Goal: Transaction & Acquisition: Purchase product/service

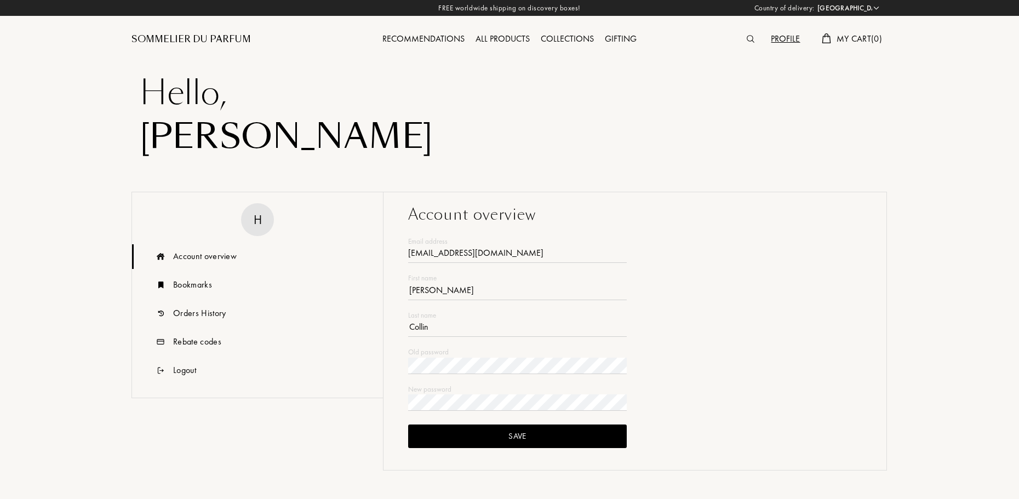
select select "FR"
click at [225, 317] on div "Orders History" at bounding box center [199, 313] width 53 height 13
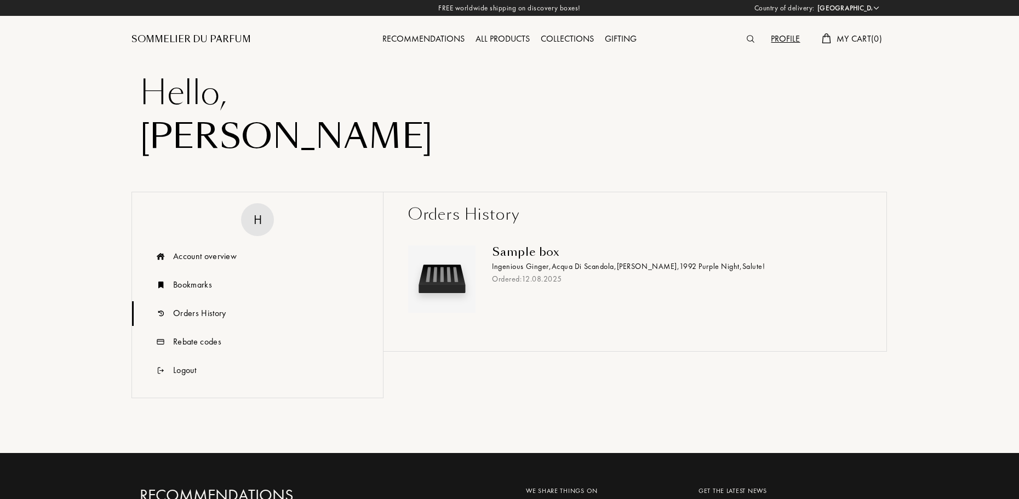
click at [551, 248] on div "Sample box" at bounding box center [673, 251] width 362 height 13
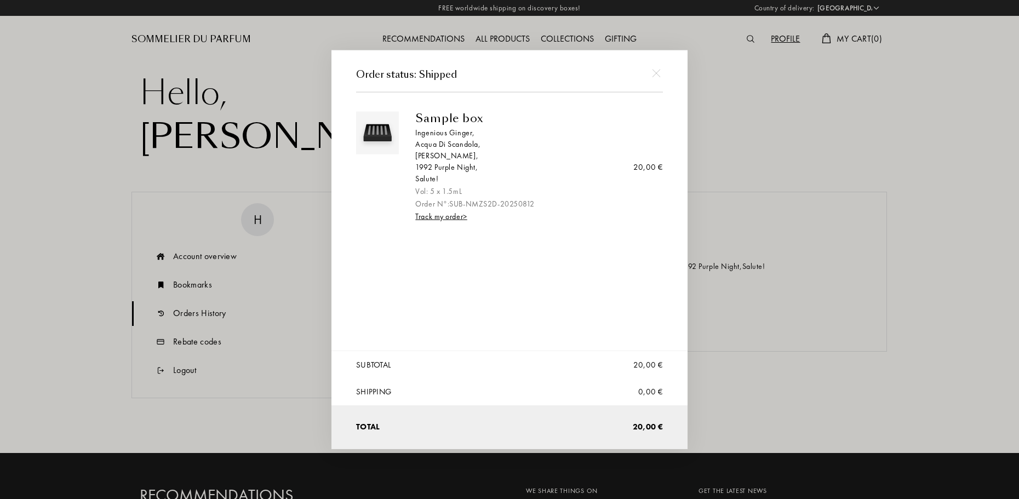
click at [427, 155] on div "[PERSON_NAME] ," at bounding box center [534, 156] width 239 height 12
click at [512, 182] on div "Salute!" at bounding box center [534, 179] width 239 height 12
drag, startPoint x: 651, startPoint y: 76, endPoint x: 662, endPoint y: 70, distance: 12.3
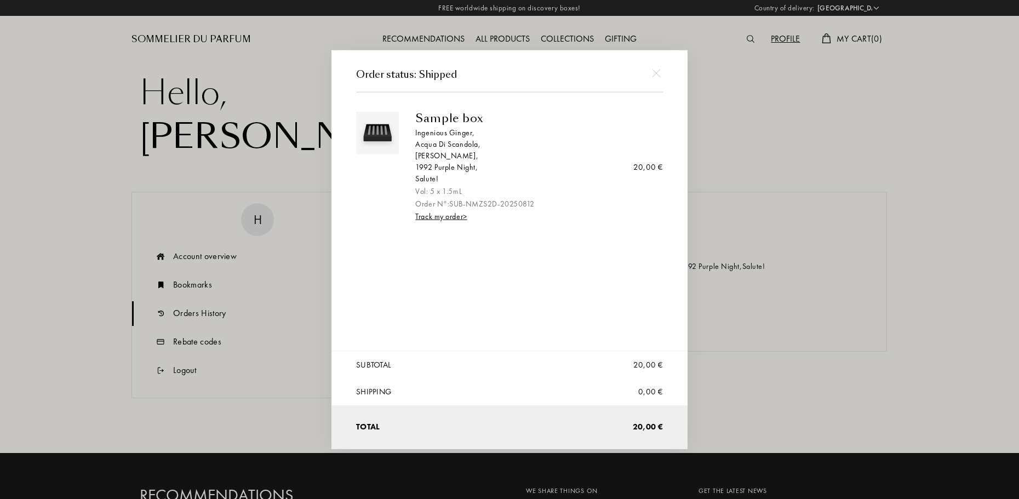
click at [652, 76] on div at bounding box center [656, 73] width 25 height 25
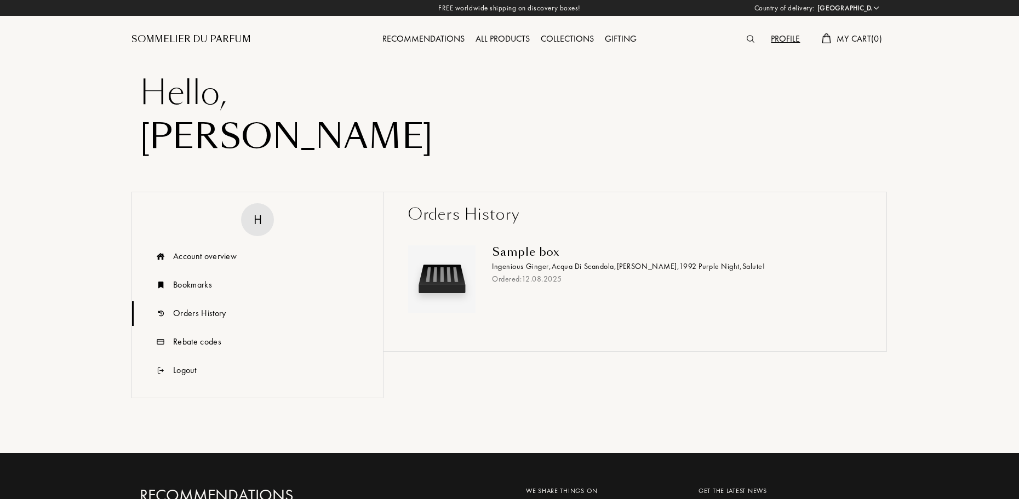
click at [741, 42] on div at bounding box center [753, 39] width 24 height 14
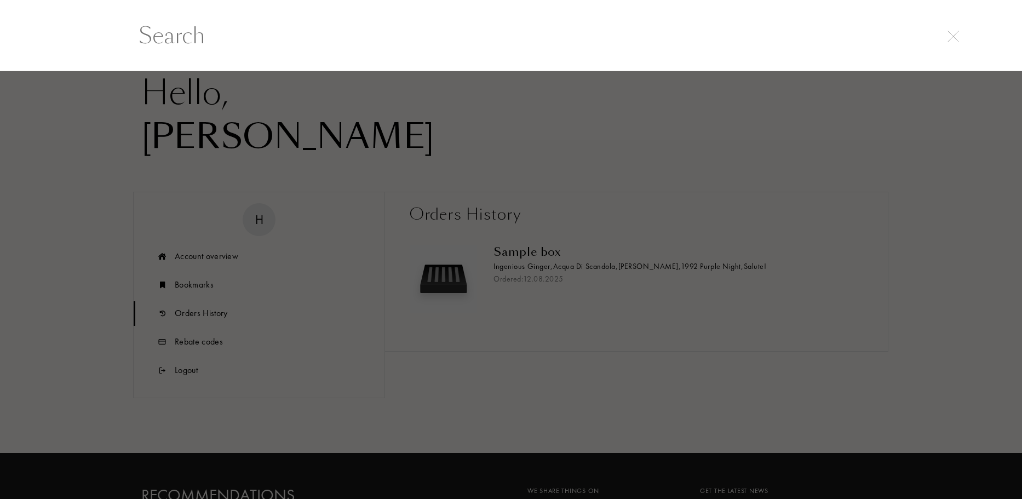
scroll to position [1, 0]
click at [746, 40] on input "text" at bounding box center [511, 35] width 789 height 33
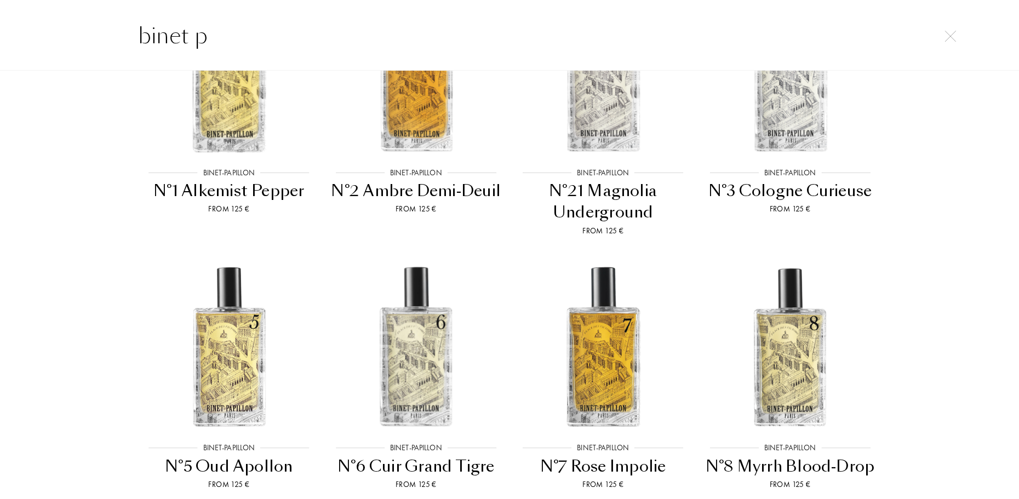
scroll to position [249, 0]
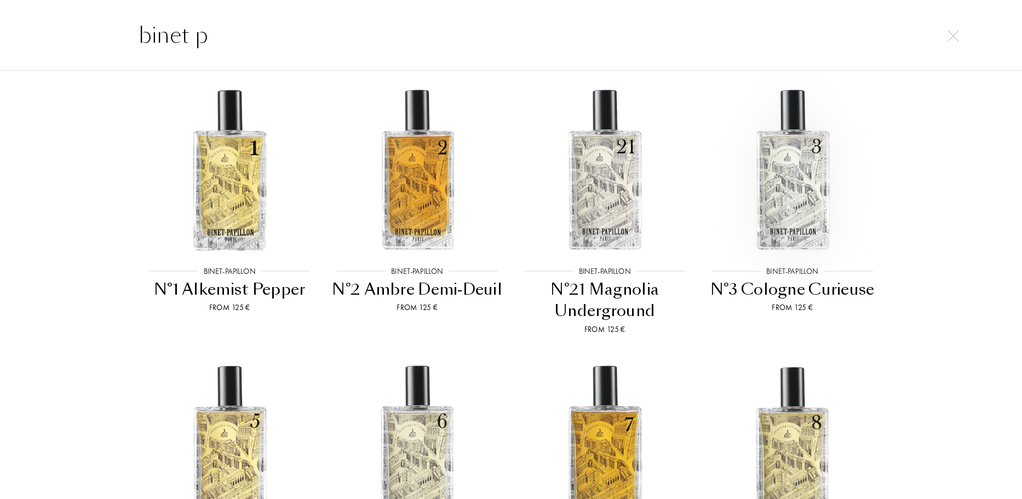
type input "binet p"
click at [782, 190] on img at bounding box center [792, 169] width 169 height 169
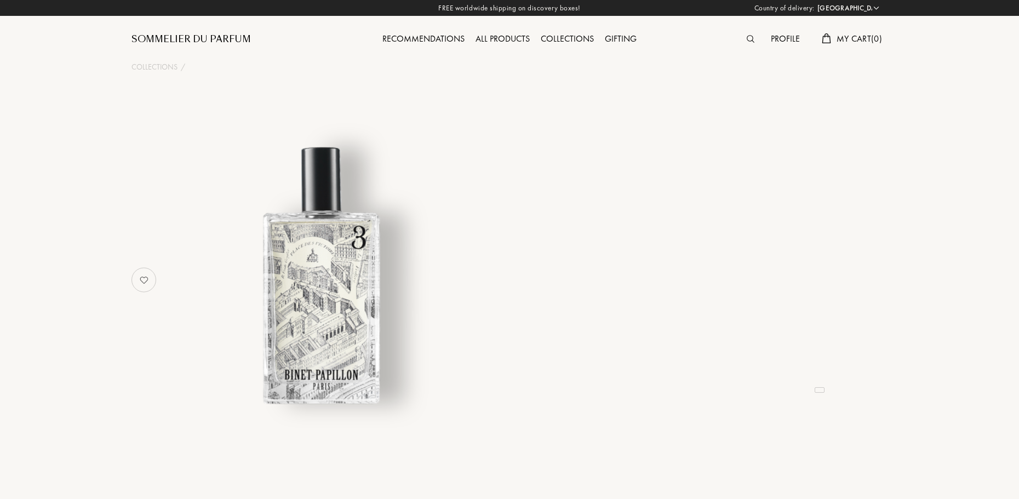
select select "FR"
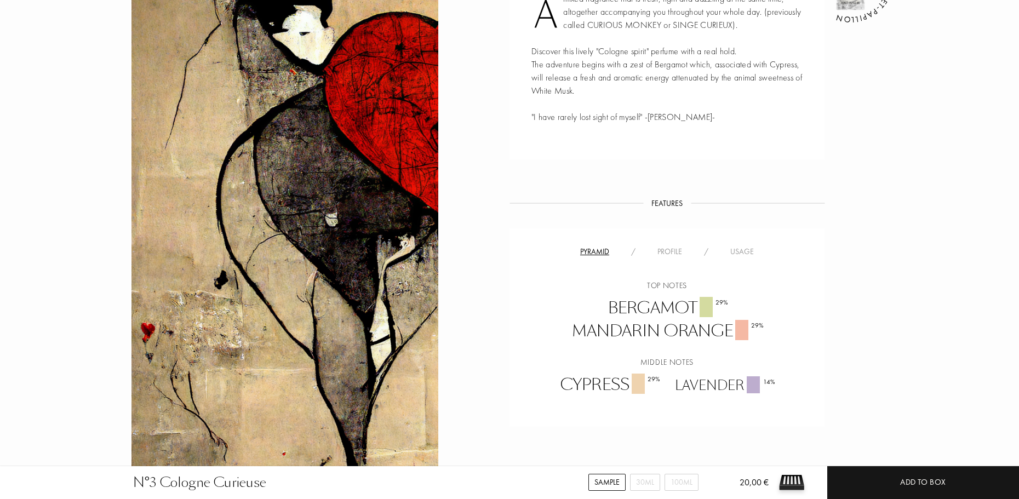
scroll to position [603, 0]
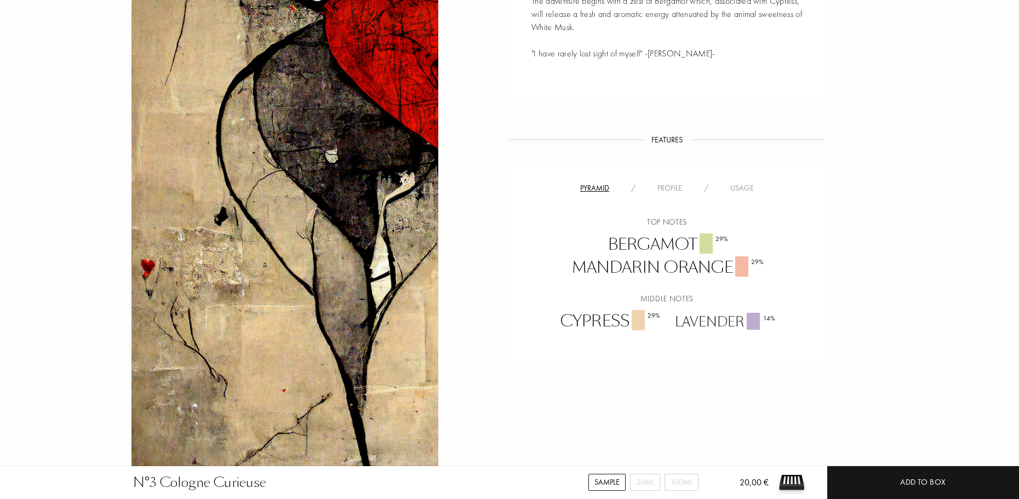
click at [670, 186] on div "Profile" at bounding box center [670, 188] width 47 height 12
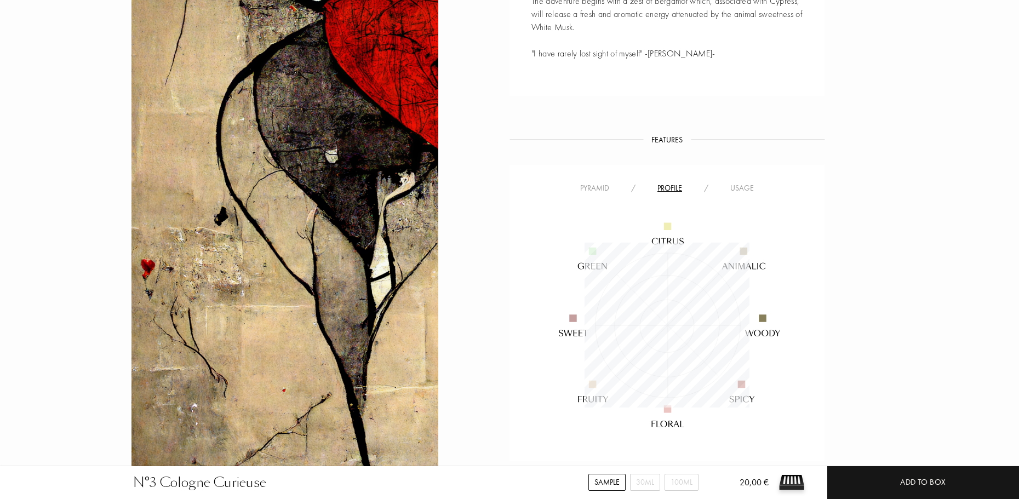
scroll to position [165, 165]
click at [739, 197] on img at bounding box center [667, 325] width 264 height 264
click at [741, 191] on div "Usage" at bounding box center [741, 188] width 45 height 12
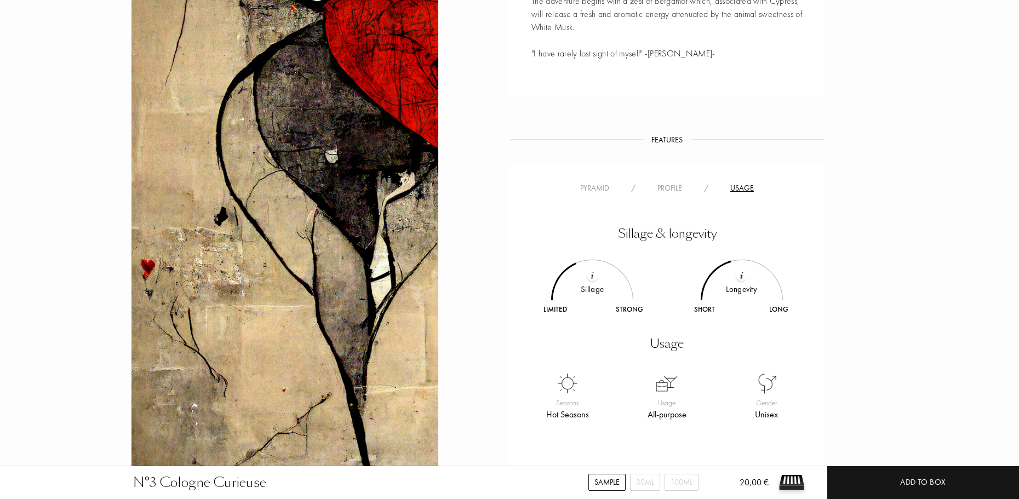
click at [674, 208] on div "Sillage & longevity Sillage Limited Strong Longevity Short Long Usage Seasons H…" at bounding box center [667, 315] width 299 height 241
click at [673, 191] on div "Profile" at bounding box center [670, 188] width 47 height 12
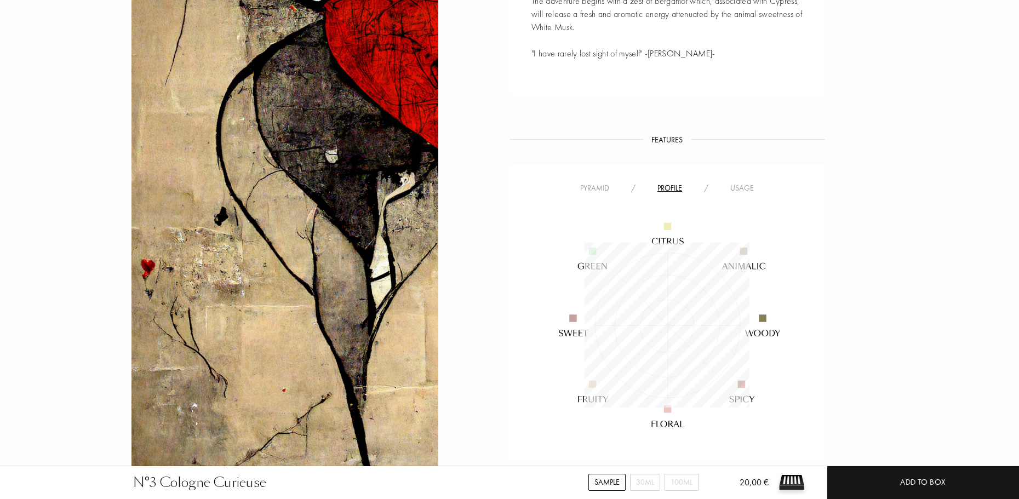
click at [662, 238] on img at bounding box center [667, 325] width 264 height 264
